Goal: Task Accomplishment & Management: Manage account settings

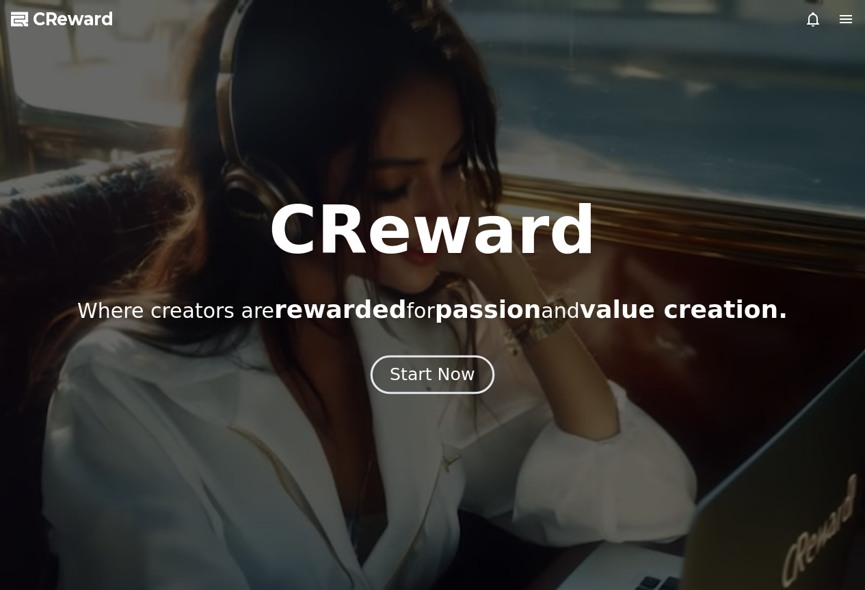
drag, startPoint x: 0, startPoint y: 0, endPoint x: 449, endPoint y: 380, distance: 588.8
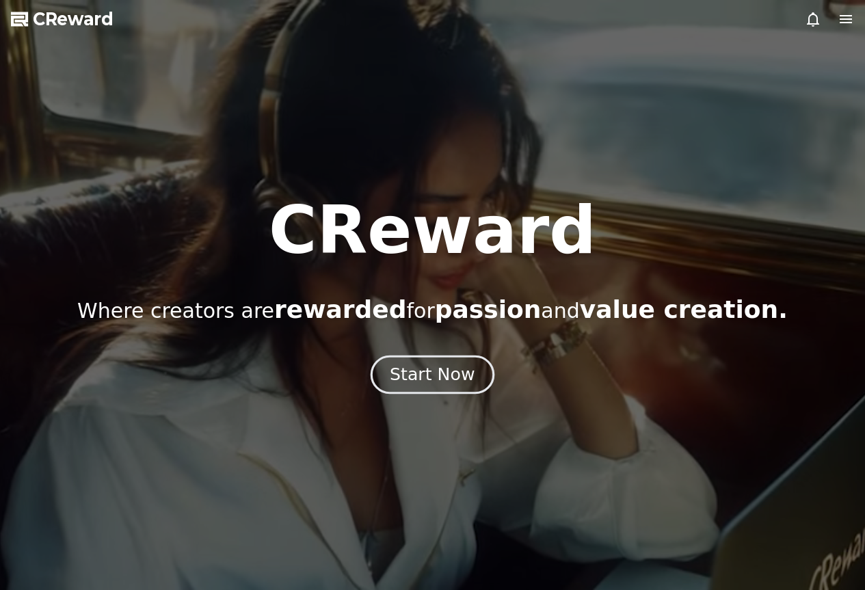
click at [449, 380] on div "Start Now" at bounding box center [432, 374] width 85 height 23
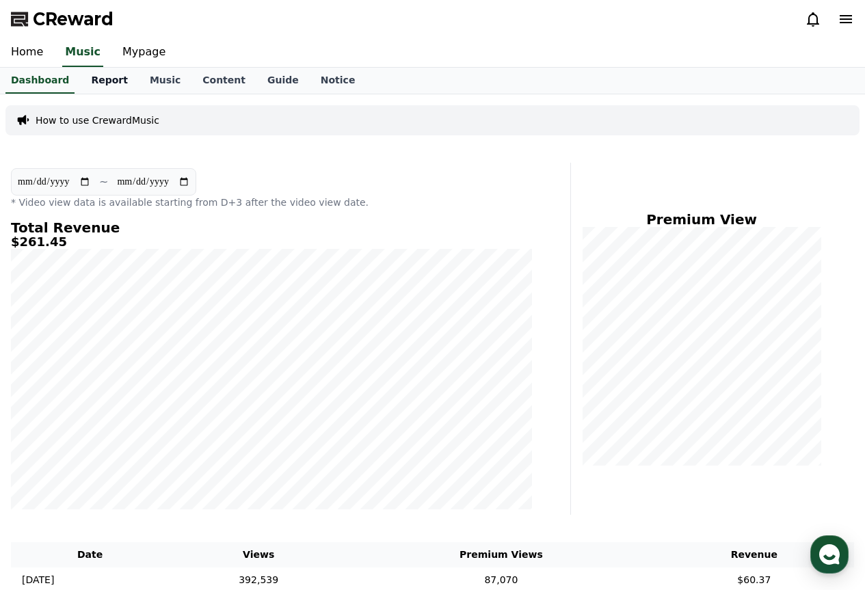
click at [105, 78] on link "Report" at bounding box center [109, 81] width 59 height 26
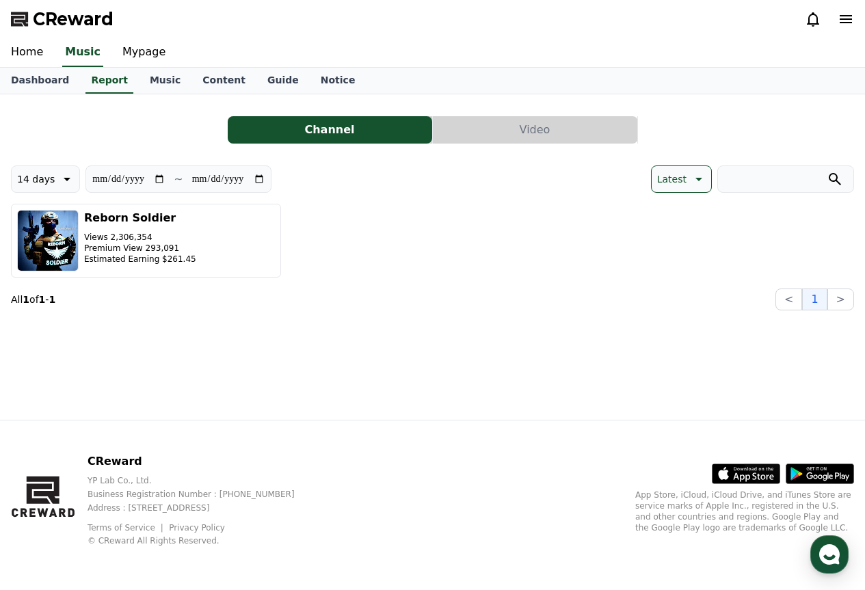
click at [515, 130] on button "Video" at bounding box center [535, 129] width 205 height 27
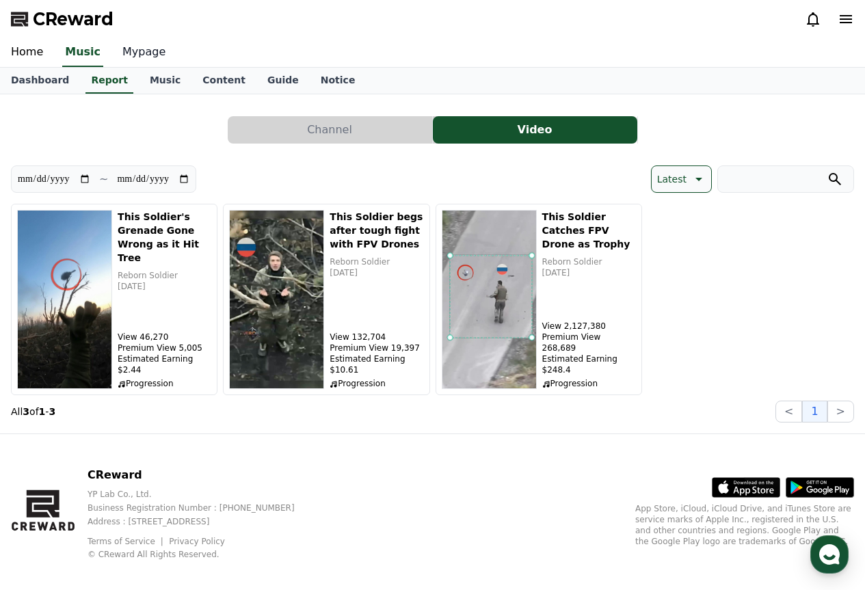
click at [125, 60] on link "Mypage" at bounding box center [144, 52] width 65 height 29
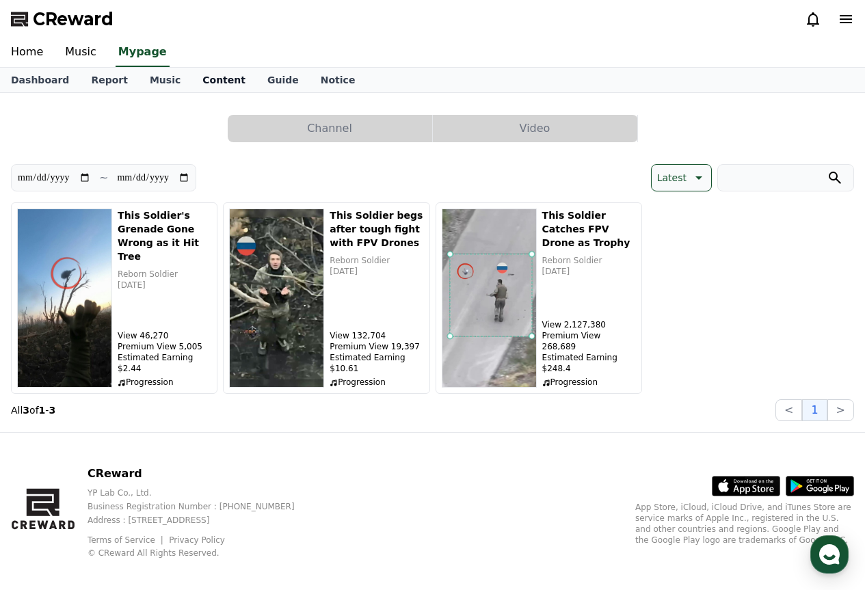
select select "**********"
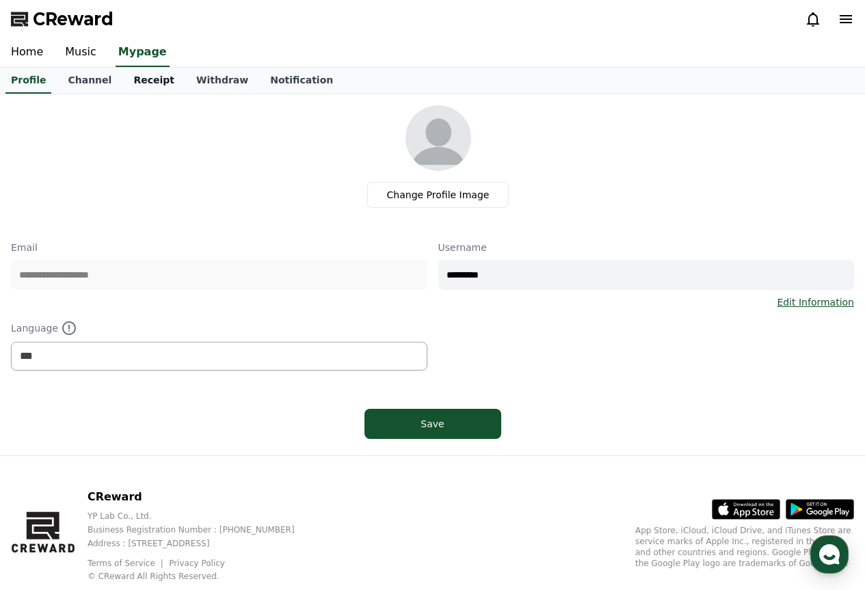
click at [138, 73] on link "Receipt" at bounding box center [153, 81] width 63 height 26
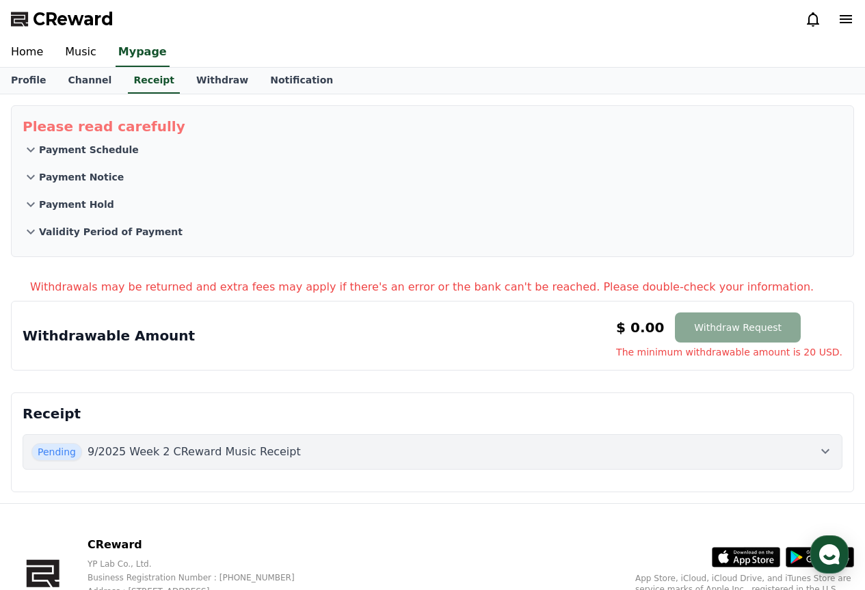
click at [408, 455] on div "Pending 9/2025 Week 2 CReward Music Receipt" at bounding box center [432, 452] width 802 height 18
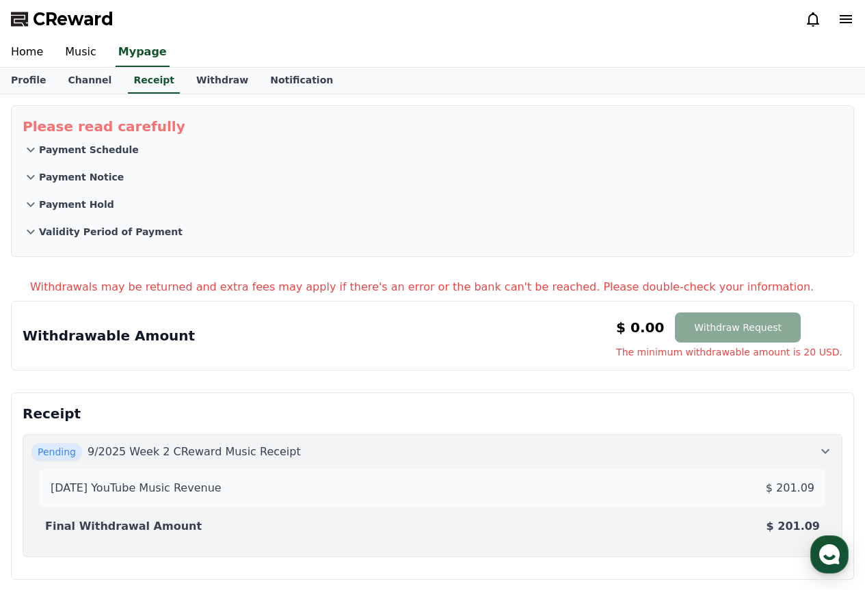
click at [234, 457] on p "9/2025 Week 2 CReward Music Receipt" at bounding box center [194, 452] width 213 height 16
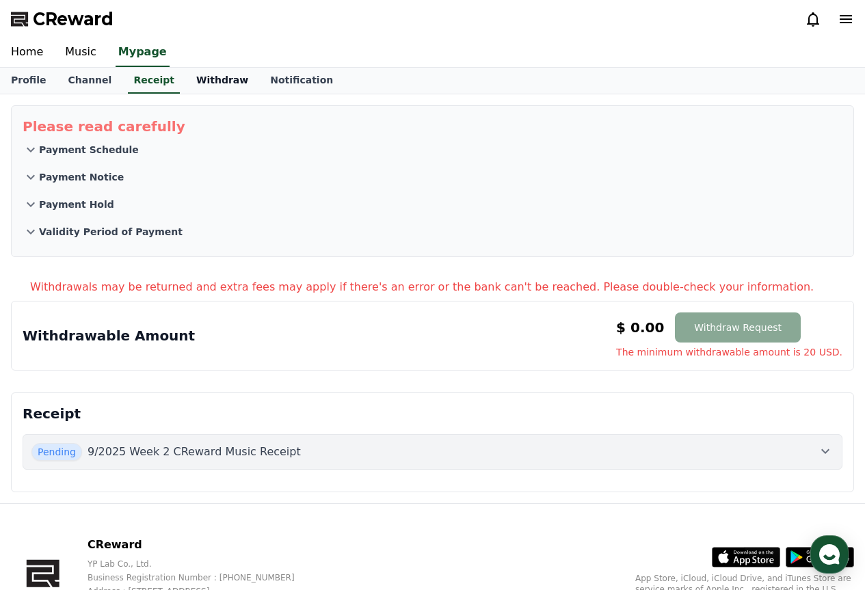
click at [207, 93] on link "Withdraw" at bounding box center [222, 81] width 74 height 26
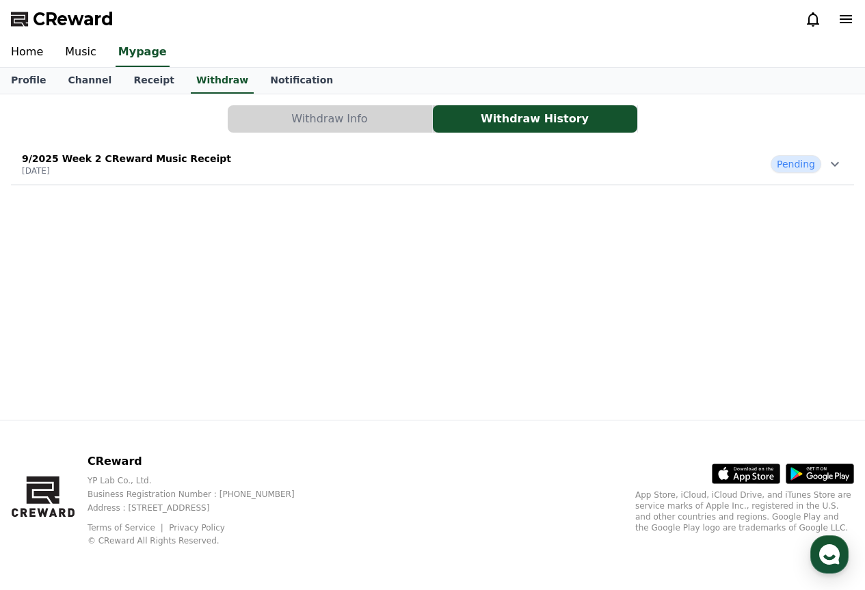
click at [341, 133] on div "Withdraw Info Withdraw History 9/2025 Week 2 CReward Music Receipt [DATE] Pendi…" at bounding box center [432, 145] width 854 height 91
click at [423, 151] on div "9/2025 Week 2 CReward Music Receipt [DATE] Pending" at bounding box center [432, 164] width 843 height 36
